Goal: Information Seeking & Learning: Learn about a topic

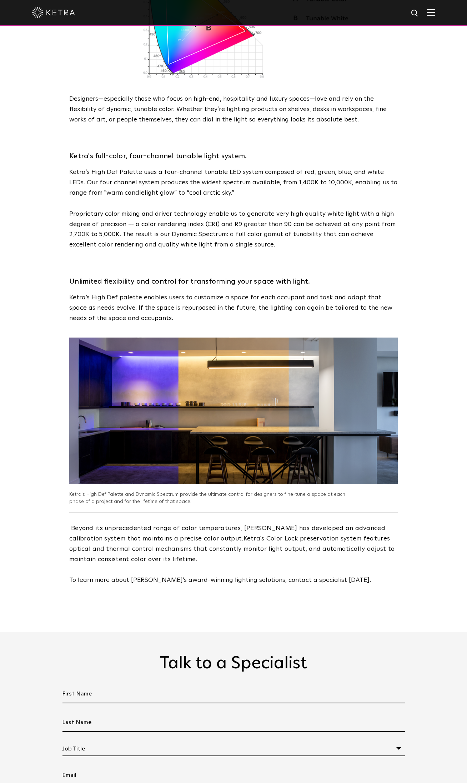
scroll to position [1157, 0]
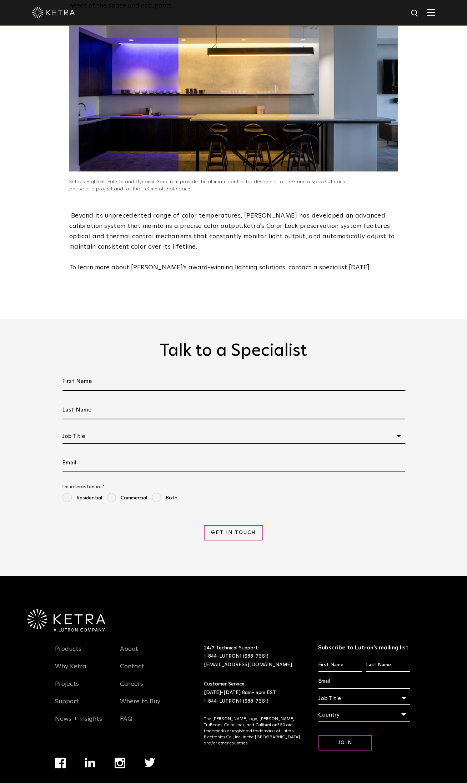
click at [298, 235] on span "Beyond its unprecedented range of color temperatures, [PERSON_NAME] has develop…" at bounding box center [233, 242] width 329 height 62
click at [77, 610] on img at bounding box center [67, 621] width 78 height 22
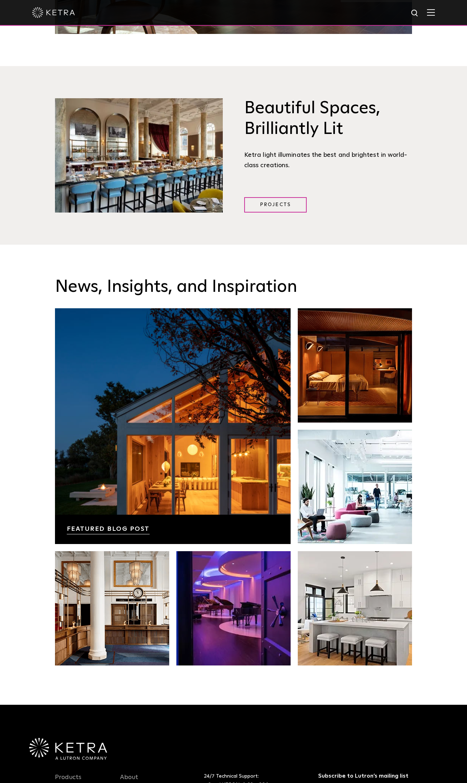
scroll to position [1500, 0]
